Goal: Information Seeking & Learning: Compare options

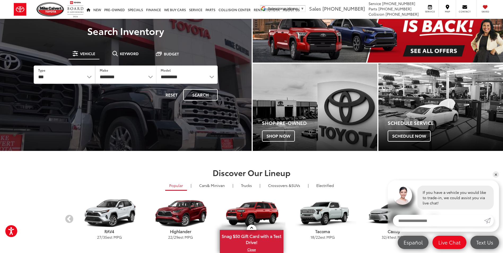
scroll to position [106, 0]
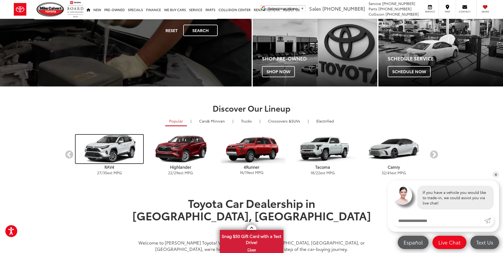
drag, startPoint x: 110, startPoint y: 152, endPoint x: 99, endPoint y: 206, distance: 55.0
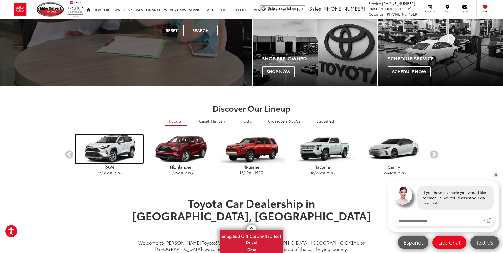
click at [110, 152] on img "carousel" at bounding box center [109, 149] width 68 height 29
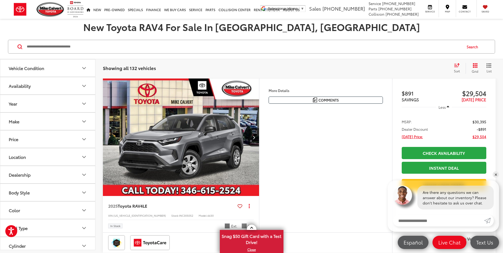
scroll to position [26, 0]
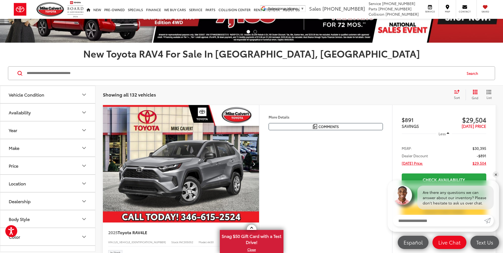
click at [211, 163] on img "2025 Toyota RAV4 LE 0" at bounding box center [181, 164] width 157 height 118
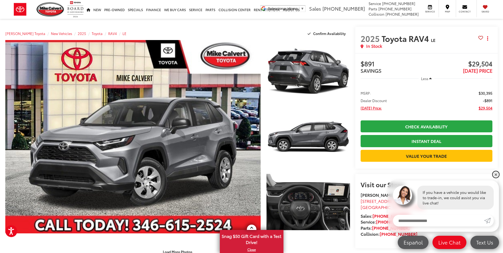
click at [494, 173] on link "✕" at bounding box center [495, 174] width 6 height 6
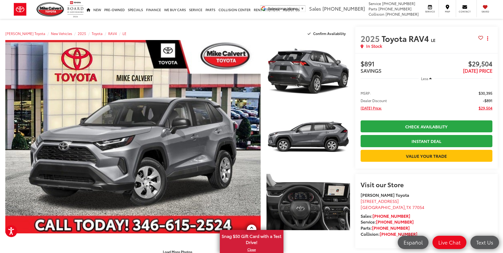
click at [428, 78] on span "Less" at bounding box center [424, 78] width 7 height 5
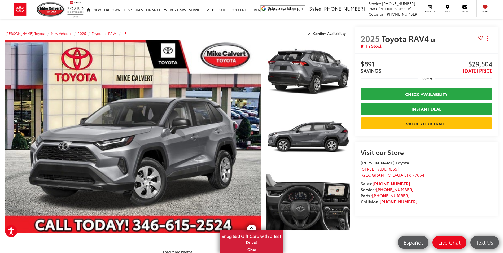
click at [430, 78] on icon "button" at bounding box center [431, 79] width 2 height 4
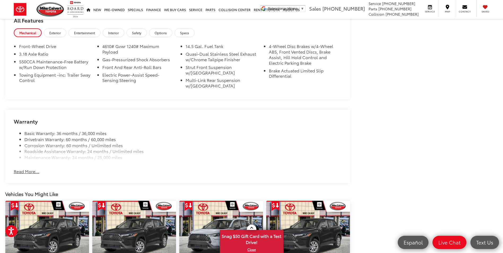
scroll to position [609, 0]
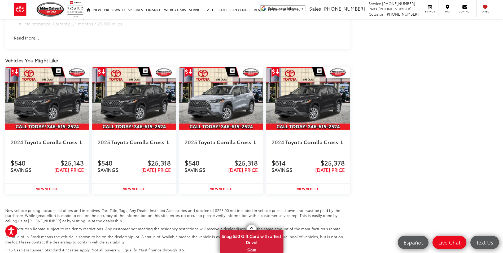
click at [210, 155] on div "2025 Toyota Corolla Cross L" at bounding box center [221, 143] width 84 height 27
drag, startPoint x: 219, startPoint y: 188, endPoint x: 273, endPoint y: 208, distance: 58.1
click at [219, 188] on strong "View Vehicle" at bounding box center [221, 188] width 22 height 5
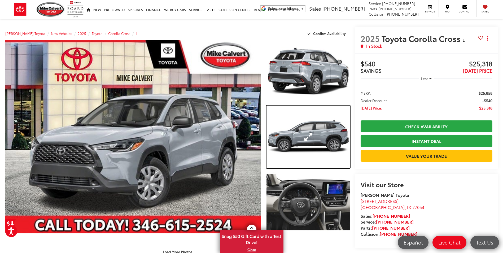
drag, startPoint x: 327, startPoint y: 142, endPoint x: 328, endPoint y: 148, distance: 6.7
click at [327, 142] on link "Expand Photo 2" at bounding box center [307, 136] width 83 height 63
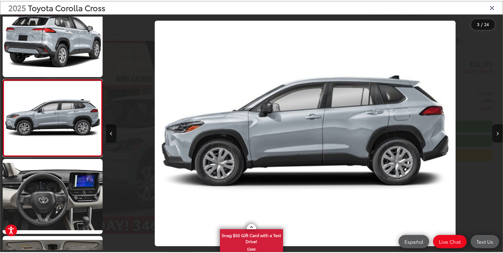
scroll to position [0, 799]
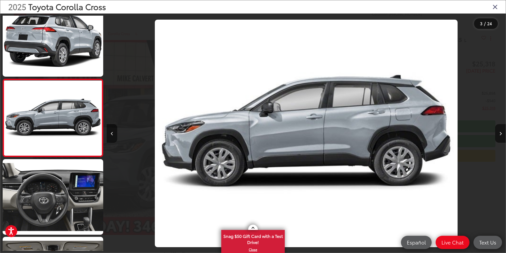
click at [500, 6] on div "2025 Toyota Corolla Cross" at bounding box center [253, 6] width 506 height 13
click at [496, 7] on icon "Close gallery" at bounding box center [495, 6] width 5 height 7
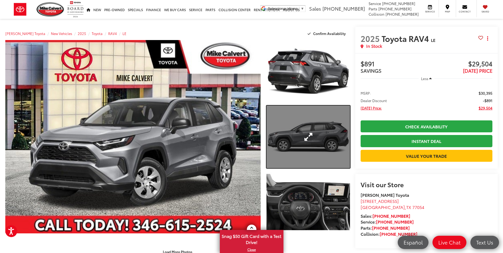
drag, startPoint x: 319, startPoint y: 149, endPoint x: 321, endPoint y: 154, distance: 4.9
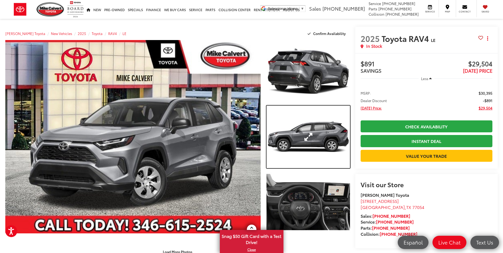
click at [319, 149] on link "Expand Photo 2" at bounding box center [307, 136] width 83 height 63
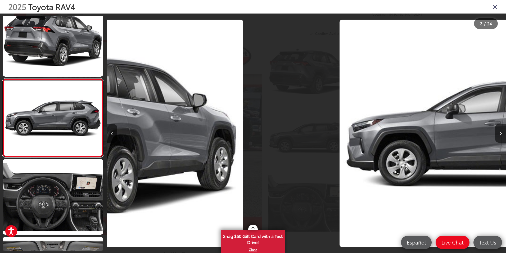
scroll to position [0, 799]
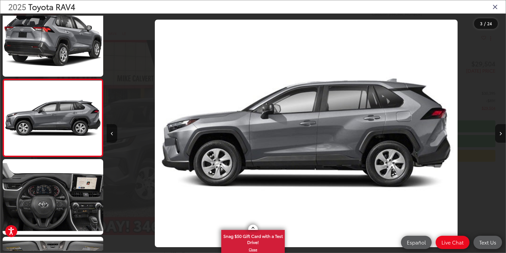
click at [497, 6] on icon "Close gallery" at bounding box center [495, 6] width 5 height 7
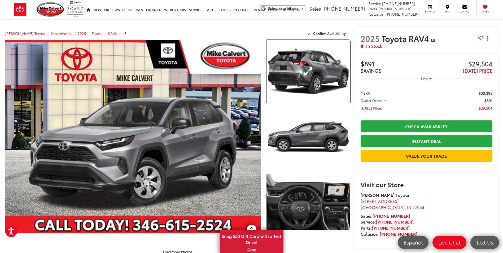
drag, startPoint x: 334, startPoint y: 78, endPoint x: 336, endPoint y: 96, distance: 17.9
click at [333, 78] on link "Expand Photo 1" at bounding box center [307, 71] width 83 height 63
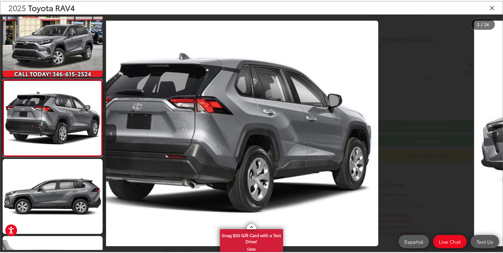
scroll to position [0, 399]
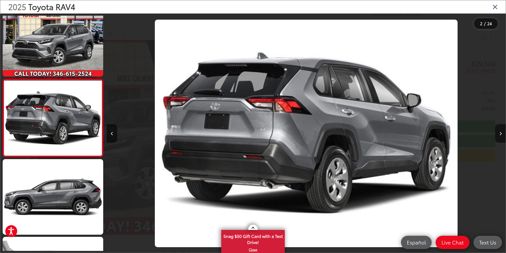
click at [495, 5] on icon "Close gallery" at bounding box center [495, 6] width 5 height 7
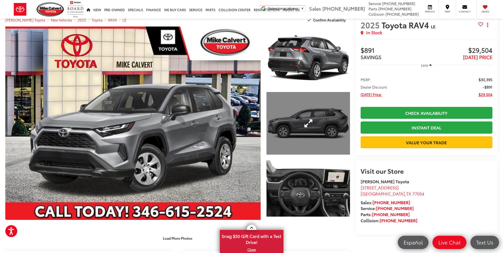
scroll to position [0, 0]
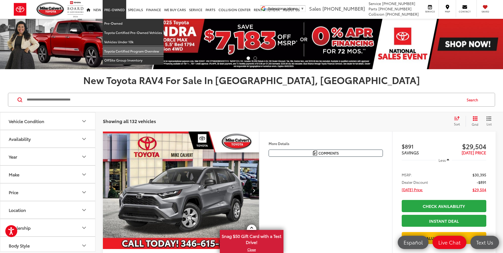
click at [145, 52] on link "Toyota Certified Program Overview" at bounding box center [133, 51] width 61 height 9
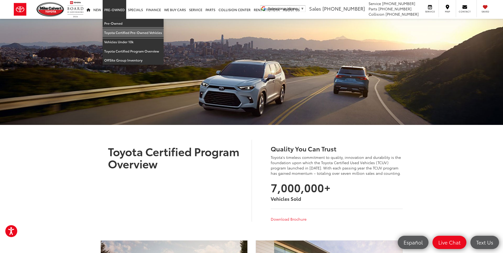
click at [140, 33] on link "Toyota Certified Pre-Owned Vehicles" at bounding box center [133, 32] width 61 height 9
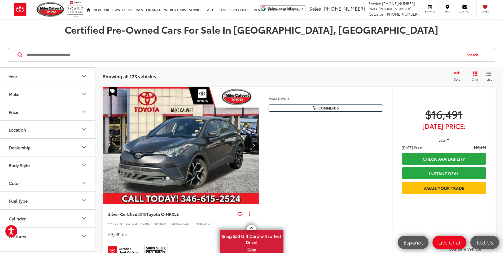
click at [83, 95] on icon "Make" at bounding box center [84, 94] width 6 height 6
click at [83, 94] on icon "Make" at bounding box center [83, 94] width 3 height 2
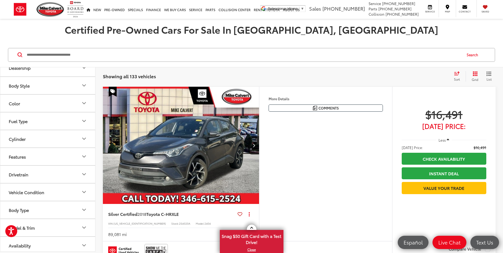
click at [82, 211] on icon "Body Type" at bounding box center [84, 209] width 6 height 6
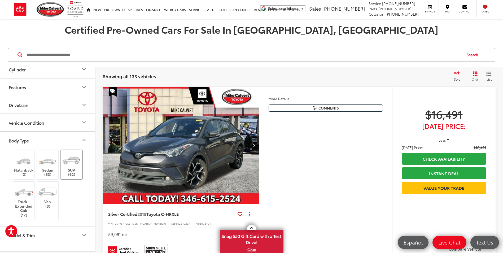
scroll to position [159, 0]
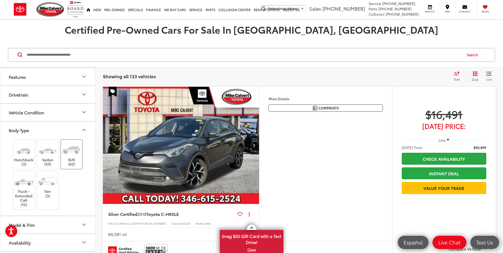
click at [74, 154] on img at bounding box center [71, 149] width 20 height 15
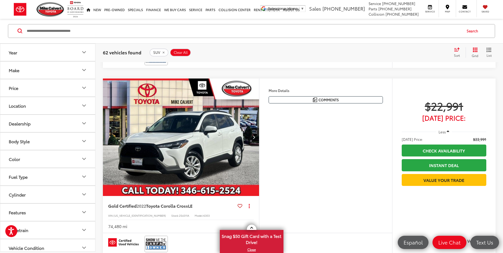
scroll to position [185, 0]
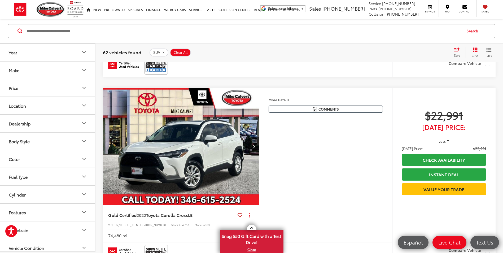
click at [86, 89] on icon "Price" at bounding box center [84, 88] width 6 height 6
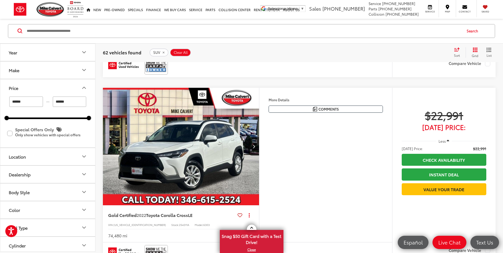
drag, startPoint x: 59, startPoint y: 102, endPoint x: 55, endPoint y: 102, distance: 3.7
click at [55, 102] on input "******" at bounding box center [70, 101] width 34 height 10
click at [94, 112] on div "Year Make Price ****** — ****** 10000 91000 Special Offers Only Only show vehic…" at bounding box center [47, 147] width 95 height 208
type input "******"
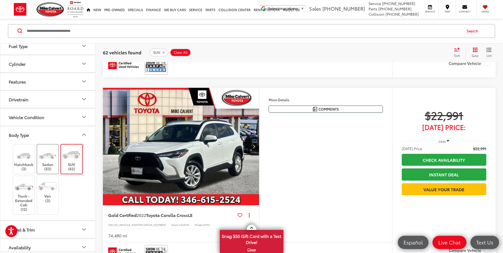
scroll to position [195, 0]
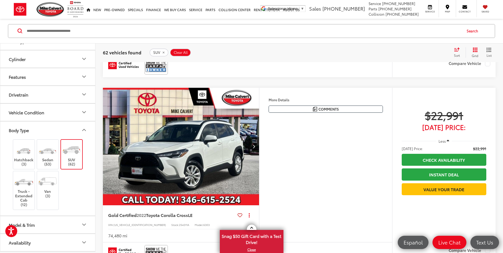
drag, startPoint x: 314, startPoint y: 130, endPoint x: 297, endPoint y: 159, distance: 32.9
click at [314, 130] on div "Features Bluetooth® Android Auto Apple CarPlay Keyless Entry Keyless Ignition S…" at bounding box center [325, 165] width 133 height 154
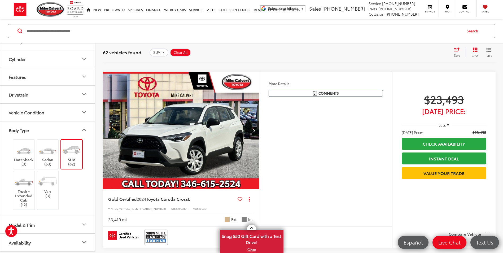
scroll to position [397, 0]
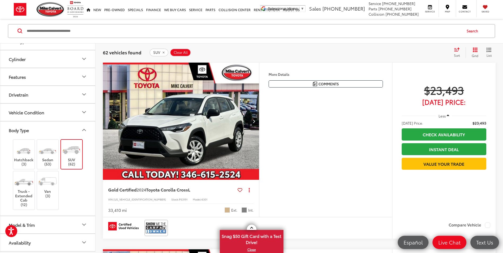
click at [253, 121] on icon "Next image" at bounding box center [253, 121] width 2 height 4
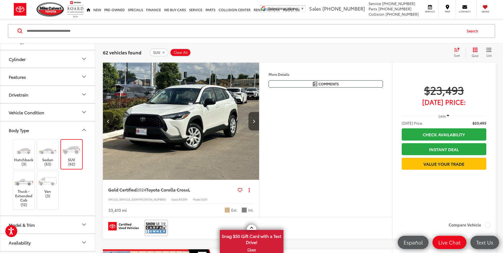
click at [254, 121] on icon "Next image" at bounding box center [253, 121] width 2 height 4
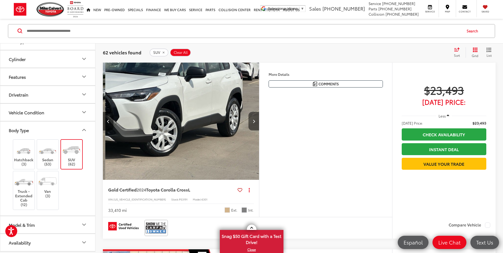
scroll to position [0, 314]
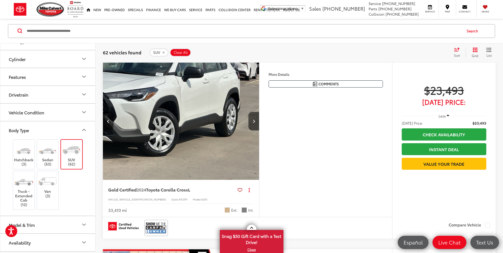
click at [110, 122] on button "Previous image" at bounding box center [108, 121] width 11 height 19
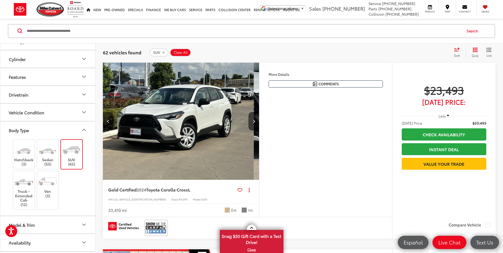
scroll to position [0, 157]
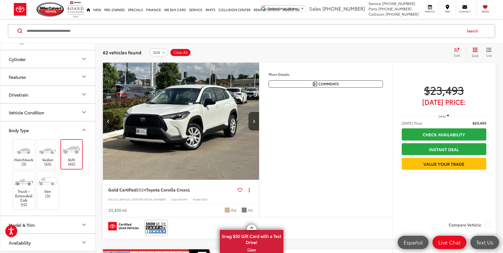
click at [202, 130] on img "2024 Toyota Corolla Cross L 1" at bounding box center [181, 122] width 157 height 118
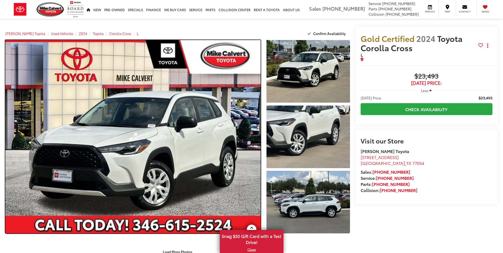
click at [184, 154] on link "Expand Photo 0" at bounding box center [132, 136] width 255 height 193
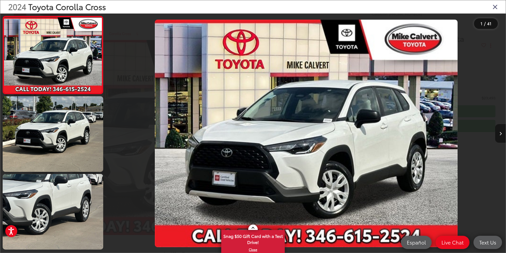
click at [502, 134] on button "Next image" at bounding box center [501, 133] width 11 height 19
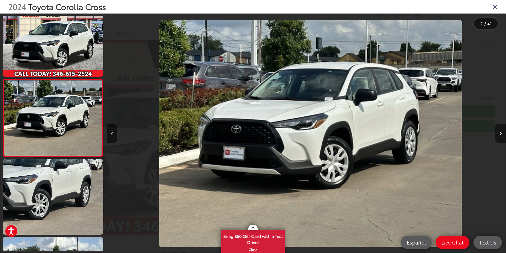
scroll to position [0, 399]
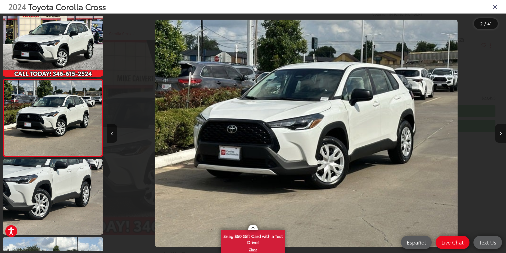
click at [502, 135] on button "Next image" at bounding box center [501, 133] width 11 height 19
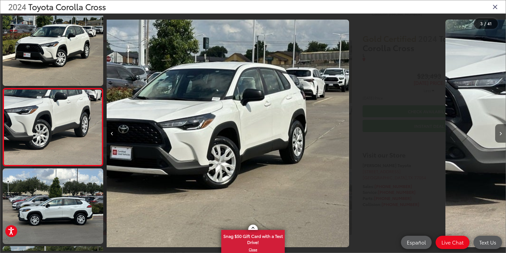
scroll to position [92, 0]
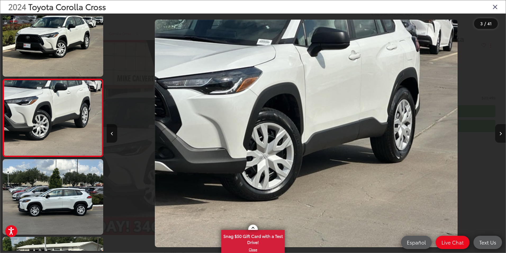
click at [502, 135] on button "Next image" at bounding box center [501, 133] width 11 height 19
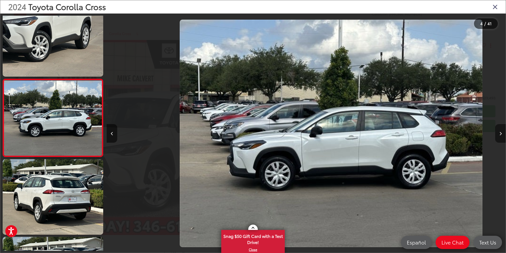
scroll to position [0, 1198]
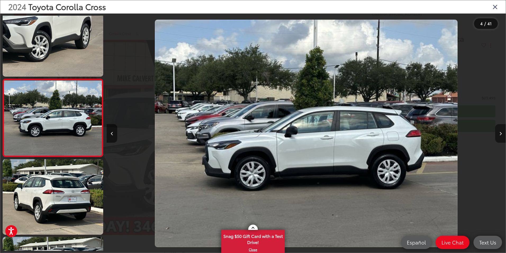
click at [502, 136] on button "Next image" at bounding box center [501, 133] width 11 height 19
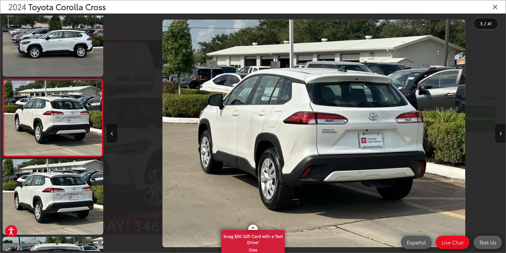
scroll to position [0, 1598]
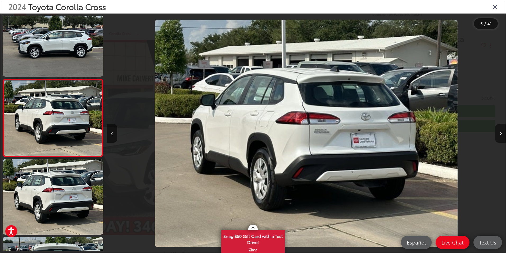
click at [502, 136] on button "Next image" at bounding box center [501, 133] width 11 height 19
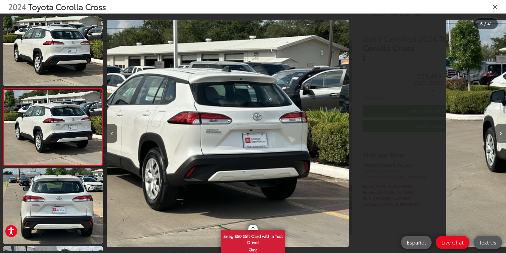
scroll to position [325, 0]
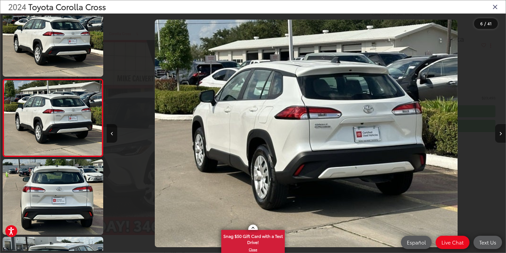
click at [502, 136] on button "Next image" at bounding box center [501, 133] width 11 height 19
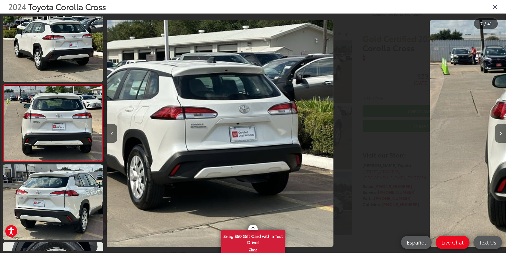
scroll to position [403, 0]
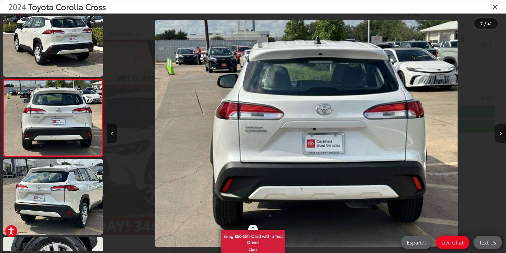
click at [502, 136] on button "Next image" at bounding box center [501, 133] width 11 height 19
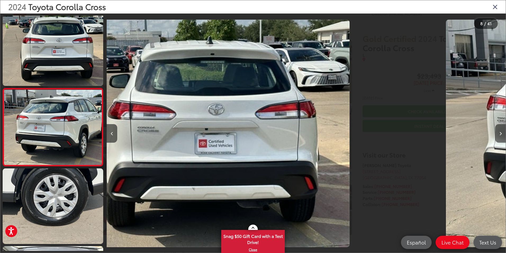
scroll to position [481, 0]
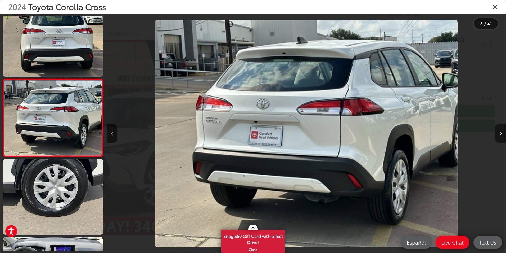
click at [502, 138] on button "Next image" at bounding box center [501, 133] width 11 height 19
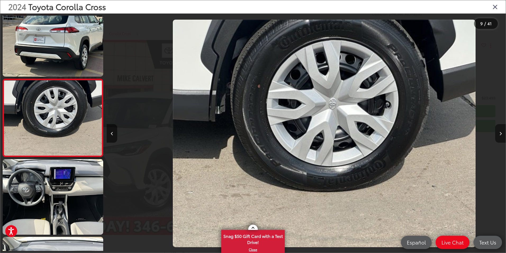
scroll to position [0, 3196]
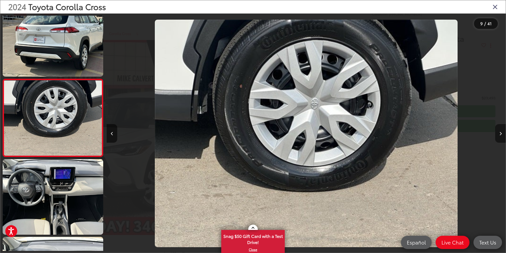
click at [502, 136] on button "Next image" at bounding box center [501, 133] width 11 height 19
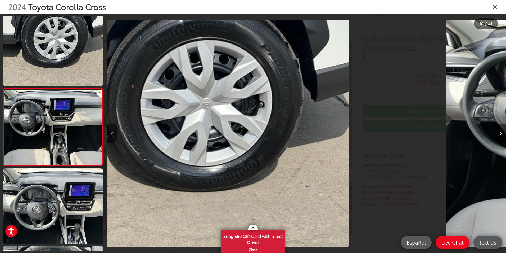
scroll to position [0, 0]
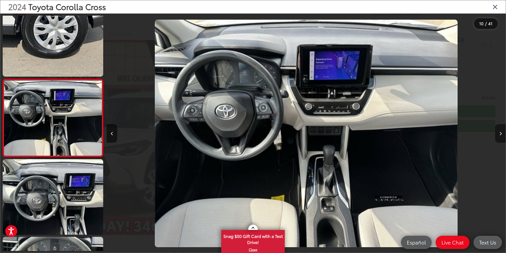
click at [501, 132] on icon "Next image" at bounding box center [501, 134] width 2 height 4
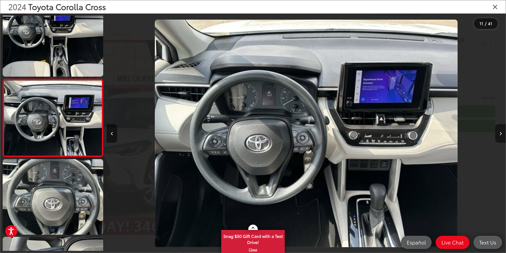
click at [501, 132] on icon "Next image" at bounding box center [501, 134] width 2 height 4
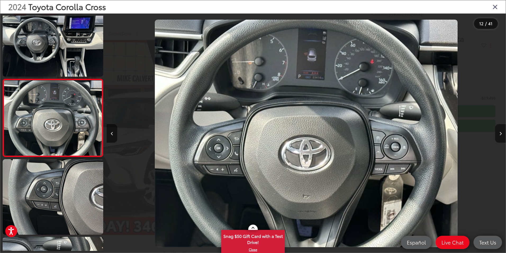
click at [501, 132] on icon "Next image" at bounding box center [501, 134] width 2 height 4
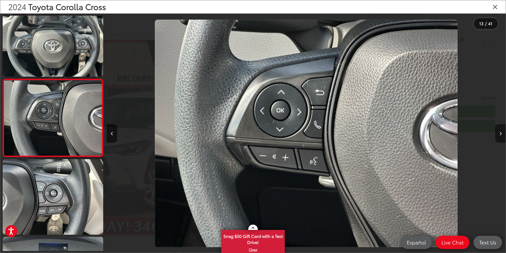
click at [501, 132] on icon "Next image" at bounding box center [501, 134] width 2 height 4
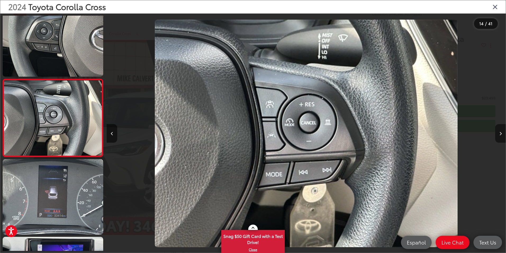
click at [501, 132] on icon "Next image" at bounding box center [501, 134] width 2 height 4
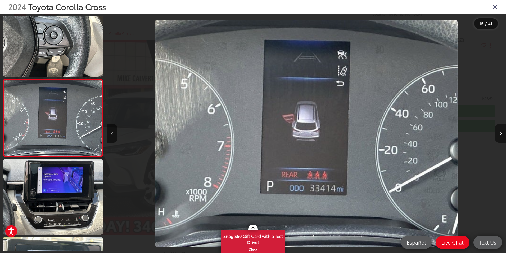
click at [501, 132] on icon "Next image" at bounding box center [501, 134] width 2 height 4
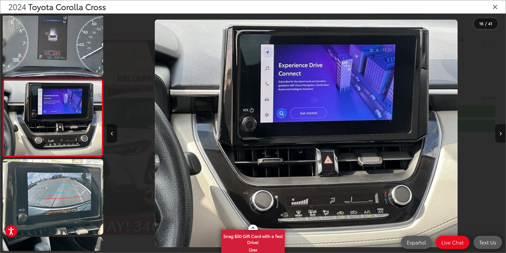
click at [500, 132] on icon "Next image" at bounding box center [501, 134] width 2 height 4
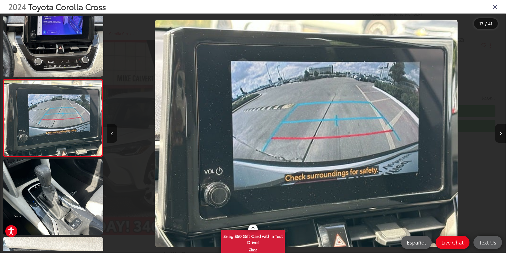
click at [500, 132] on icon "Next image" at bounding box center [501, 134] width 2 height 4
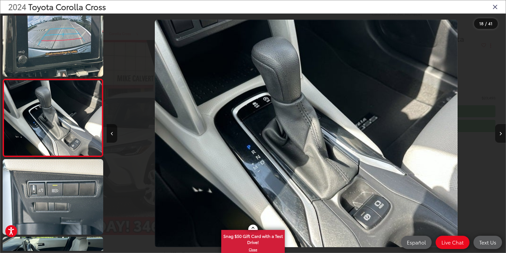
click at [500, 132] on icon "Next image" at bounding box center [501, 134] width 2 height 4
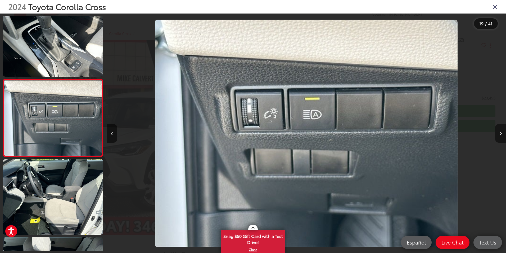
click at [500, 132] on icon "Next image" at bounding box center [501, 134] width 2 height 4
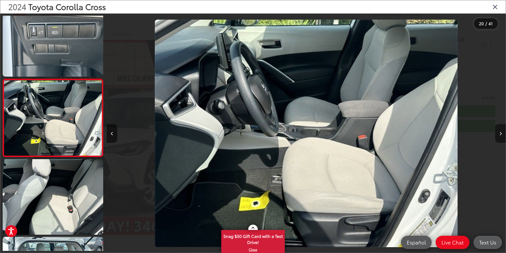
click at [500, 132] on icon "Next image" at bounding box center [501, 134] width 2 height 4
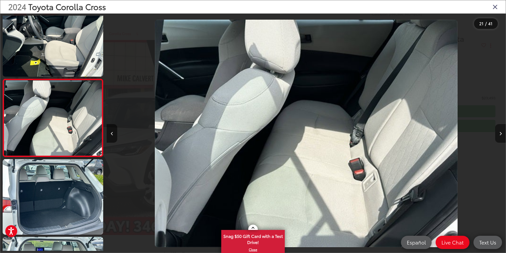
click at [500, 132] on icon "Next image" at bounding box center [501, 134] width 2 height 4
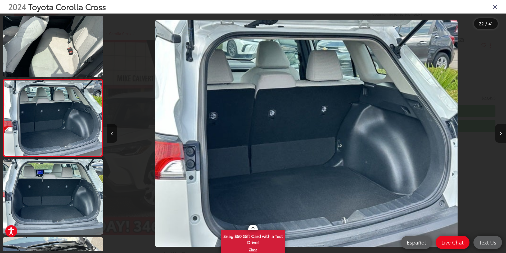
click at [502, 134] on icon "Next image" at bounding box center [501, 134] width 2 height 4
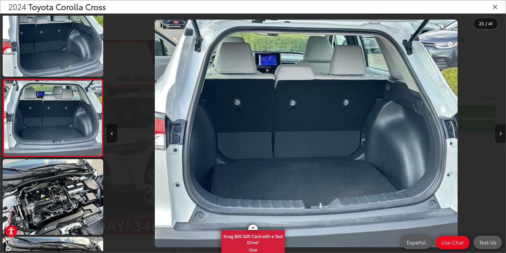
click at [502, 134] on icon "Next image" at bounding box center [501, 134] width 2 height 4
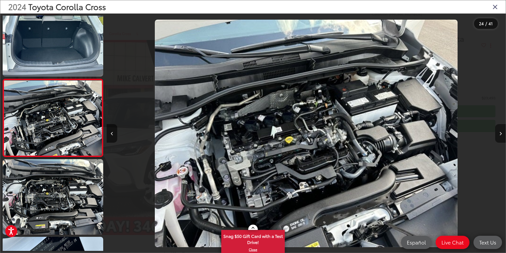
click at [502, 133] on icon "Next image" at bounding box center [501, 134] width 2 height 4
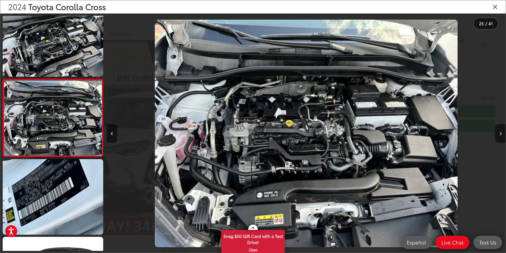
click at [502, 133] on icon "Next image" at bounding box center [501, 134] width 2 height 4
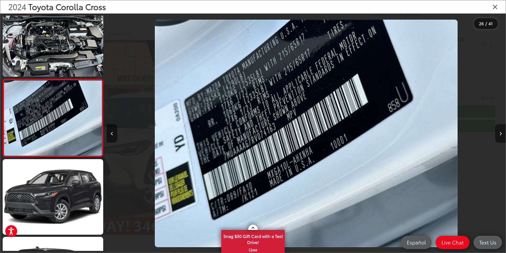
click at [502, 133] on icon "Next image" at bounding box center [501, 134] width 2 height 4
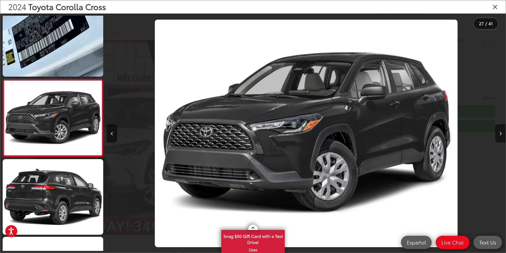
click at [501, 133] on icon "Next image" at bounding box center [501, 134] width 2 height 4
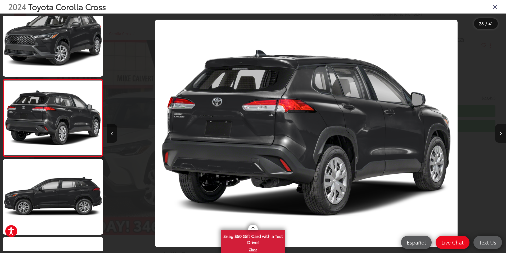
click at [502, 136] on button "Next image" at bounding box center [501, 133] width 11 height 19
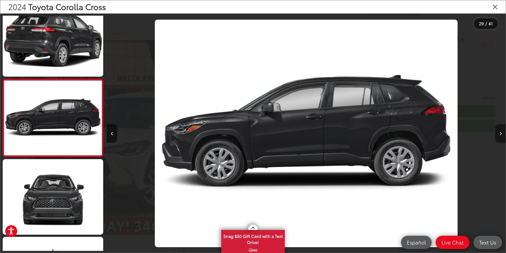
click at [502, 137] on button "Next image" at bounding box center [501, 133] width 11 height 19
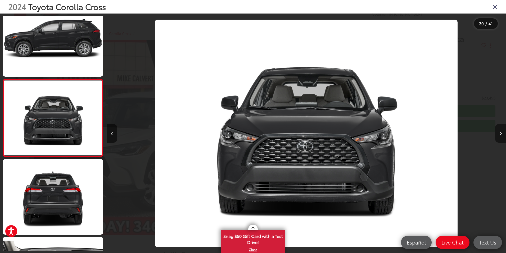
click at [502, 137] on button "Next image" at bounding box center [501, 133] width 11 height 19
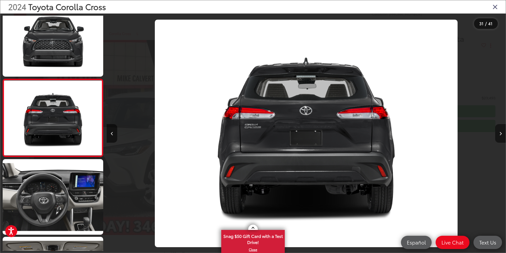
click at [502, 137] on button "Next image" at bounding box center [501, 133] width 11 height 19
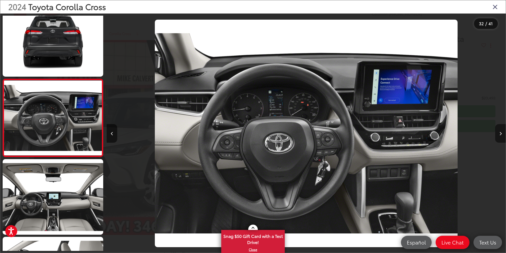
click at [502, 137] on button "Next image" at bounding box center [501, 133] width 11 height 19
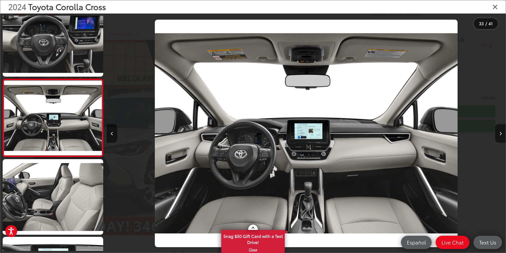
click at [502, 137] on button "Next image" at bounding box center [501, 133] width 11 height 19
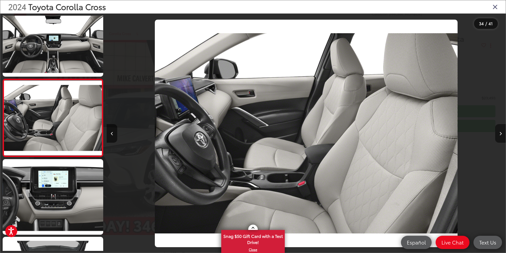
click at [502, 137] on button "Next image" at bounding box center [501, 133] width 11 height 19
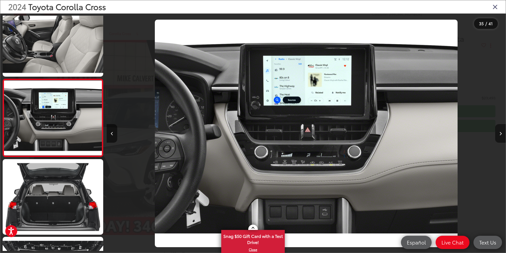
click at [502, 137] on button "Next image" at bounding box center [501, 133] width 11 height 19
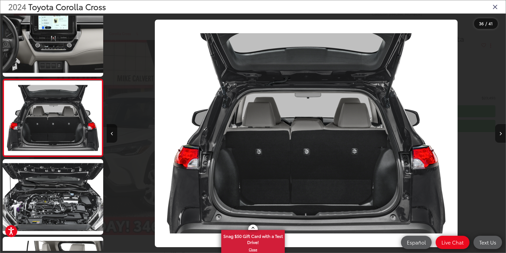
click at [502, 136] on button "Next image" at bounding box center [501, 133] width 11 height 19
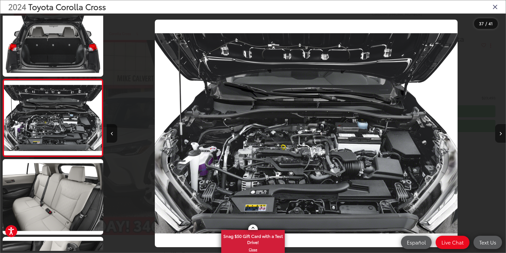
click at [502, 136] on button "Next image" at bounding box center [501, 133] width 11 height 19
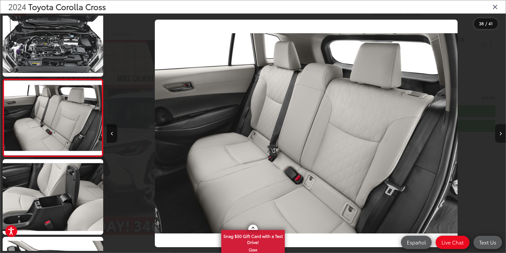
click at [502, 136] on button "Next image" at bounding box center [501, 133] width 11 height 19
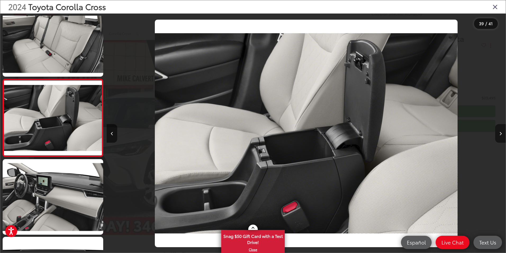
click at [502, 136] on button "Next image" at bounding box center [501, 133] width 11 height 19
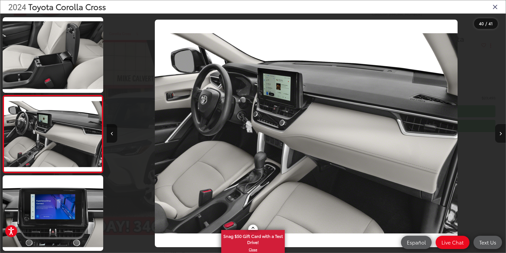
click at [502, 136] on button "Next image" at bounding box center [501, 133] width 11 height 19
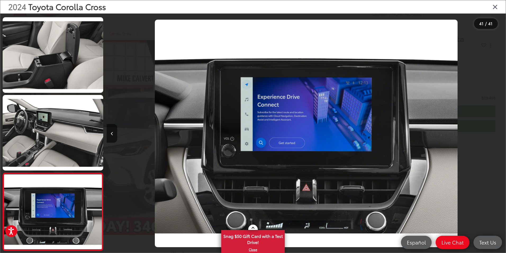
click at [496, 7] on icon "Close gallery" at bounding box center [495, 6] width 5 height 7
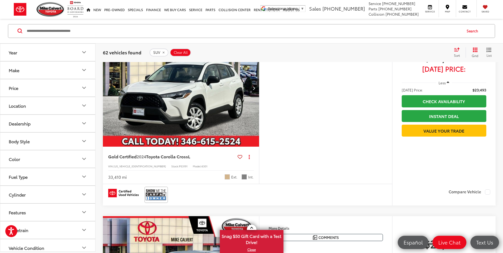
scroll to position [421, 0]
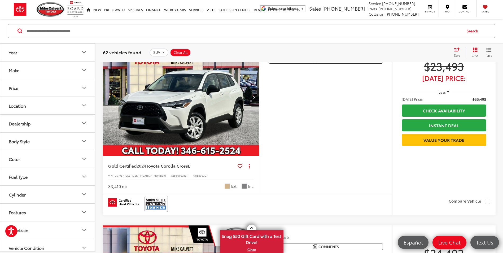
drag, startPoint x: 211, startPoint y: 122, endPoint x: 215, endPoint y: 126, distance: 6.0
click at [211, 122] on img "2024 Toyota Corolla Cross L 0" at bounding box center [181, 98] width 157 height 118
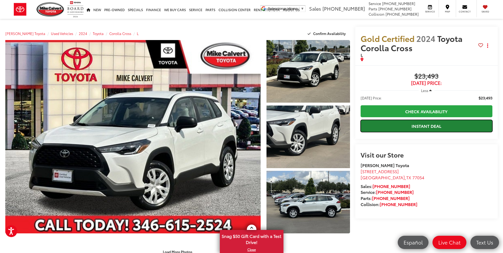
click at [430, 128] on link "Instant Deal" at bounding box center [426, 126] width 132 height 12
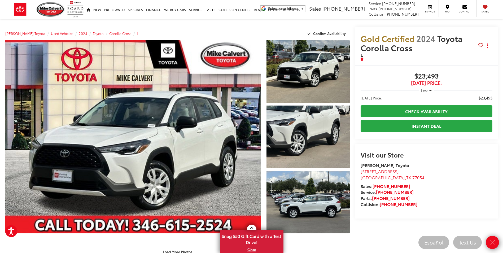
click at [359, 239] on div "Gold Certified 2024 Toyota Corolla Cross L Copy Link Share Print Buy $23,493 [D…" at bounding box center [424, 144] width 148 height 234
click at [363, 236] on div "Gold Certified 2024 Toyota Corolla Cross L Copy Link Share Print Buy $23,493 [D…" at bounding box center [424, 144] width 148 height 234
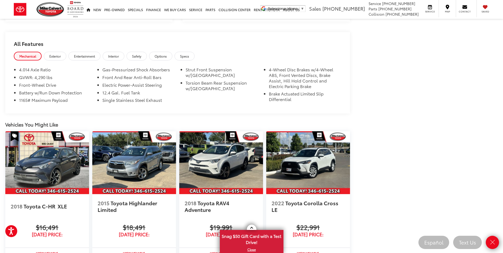
scroll to position [530, 0]
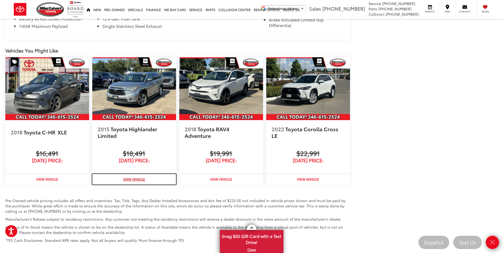
drag, startPoint x: 141, startPoint y: 176, endPoint x: 172, endPoint y: 185, distance: 32.4
click at [141, 177] on strong "View Vehicle" at bounding box center [134, 179] width 22 height 5
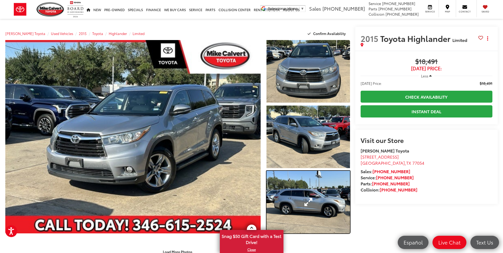
click at [321, 214] on link "Expand Photo 3" at bounding box center [307, 202] width 83 height 63
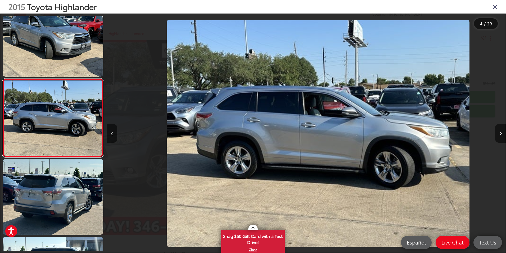
scroll to position [0, 1198]
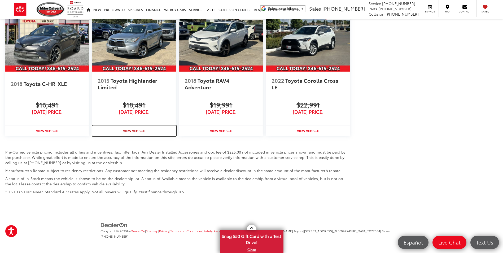
click at [137, 130] on strong "View Vehicle" at bounding box center [134, 130] width 22 height 5
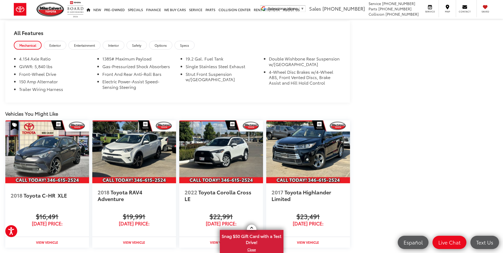
scroll to position [477, 0]
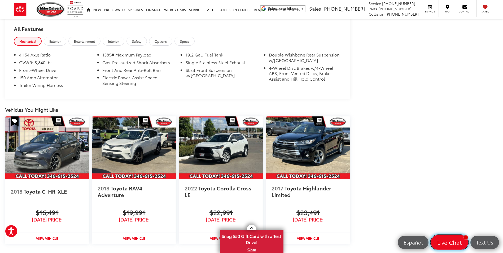
click at [445, 237] on link "Live Chat" at bounding box center [448, 242] width 37 height 15
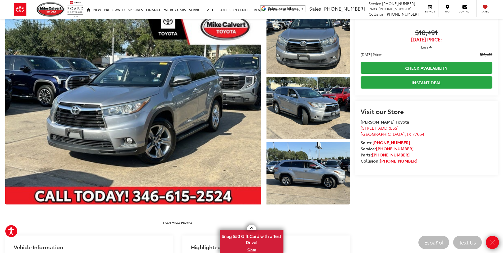
scroll to position [79, 0]
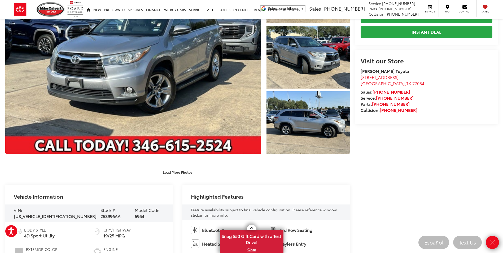
click at [496, 240] on link "Close" at bounding box center [492, 242] width 15 height 15
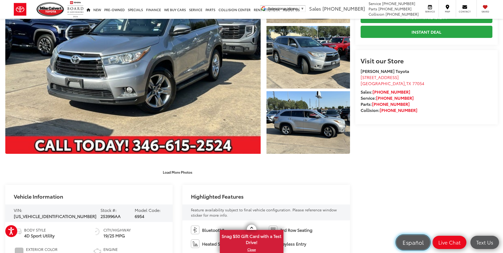
click at [419, 243] on span "Español" at bounding box center [412, 241] width 27 height 7
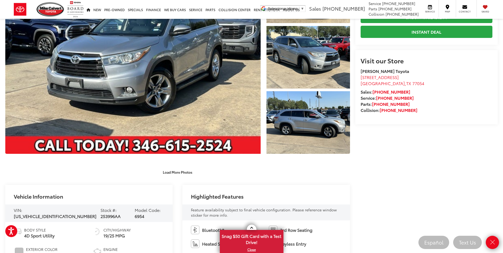
click at [357, 178] on div "2015 Toyota Highlander Limited Copy Link Share Print Buy $18,491 Today's Price:…" at bounding box center [424, 64] width 148 height 234
click at [494, 242] on icon "Close" at bounding box center [491, 241] width 7 height 7
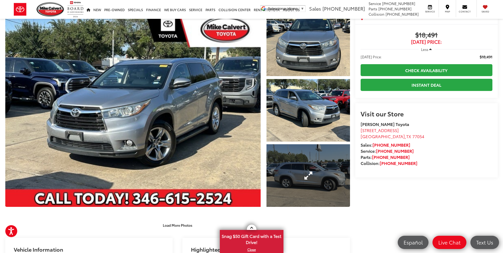
scroll to position [0, 0]
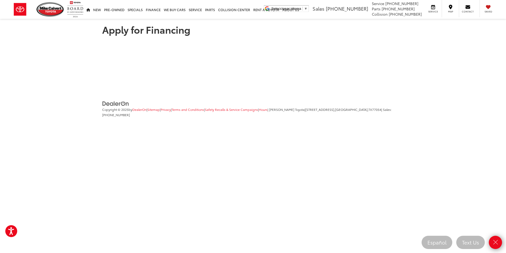
click at [478, 26] on section "Apply for Financing" at bounding box center [253, 48] width 506 height 59
click at [345, 203] on body "Accessibility Screen-Reader Guide, Feedback, and Issue Reporting | New window […" at bounding box center [253, 126] width 506 height 253
click at [273, 88] on div "Apply for Financing Copyright © 2025 by DealerOn | Sitemap | Privacy | Terms an…" at bounding box center [253, 66] width 506 height 133
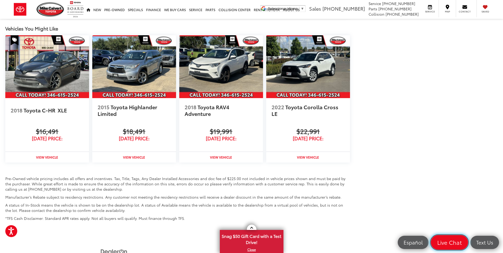
click at [459, 243] on span "Live Chat" at bounding box center [449, 241] width 30 height 7
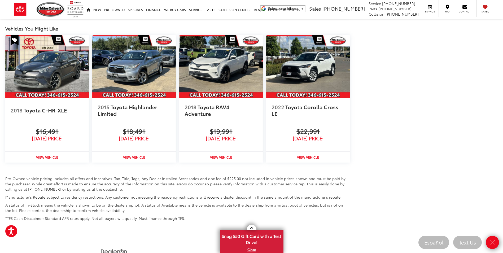
scroll to position [578, 0]
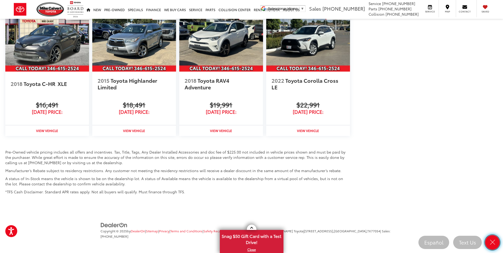
click at [492, 243] on icon "Close" at bounding box center [491, 241] width 7 height 7
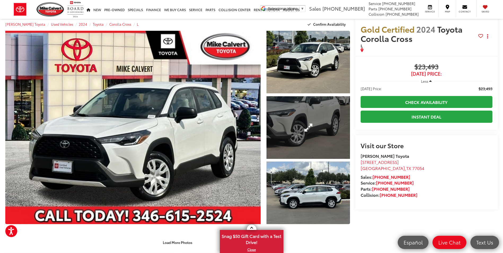
scroll to position [0, 0]
